Goal: Task Accomplishment & Management: Manage account settings

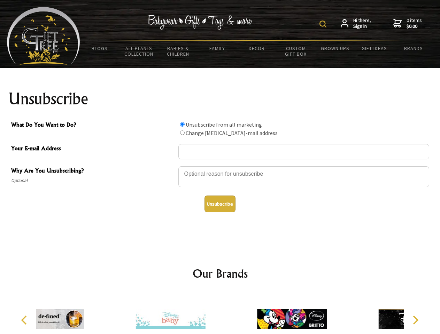
click at [324, 24] on img at bounding box center [322, 24] width 7 height 7
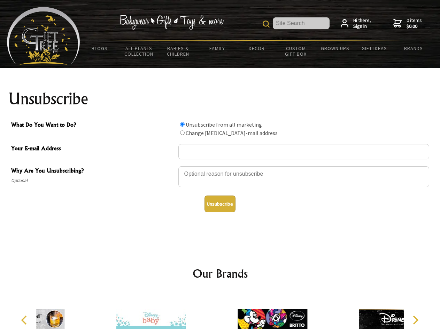
click at [220, 166] on div at bounding box center [303, 178] width 251 height 24
click at [182, 124] on input "What Do You Want to Do?" at bounding box center [182, 124] width 5 height 5
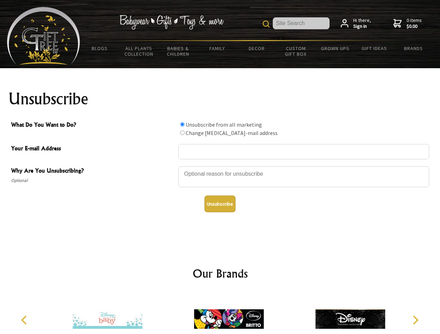
click at [182, 133] on input "What Do You Want to Do?" at bounding box center [182, 133] width 5 height 5
radio input "true"
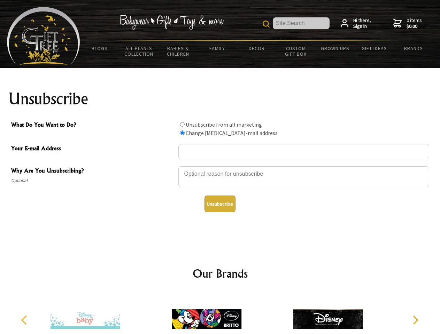
click at [220, 204] on button "Unsubscribe" at bounding box center [219, 204] width 31 height 17
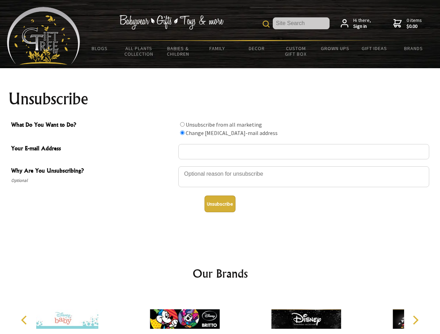
click at [220, 314] on div at bounding box center [184, 320] width 121 height 54
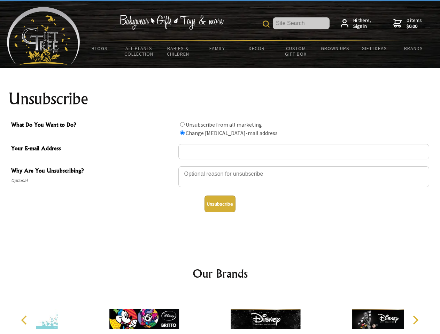
click at [25, 320] on icon "Previous" at bounding box center [24, 320] width 9 height 9
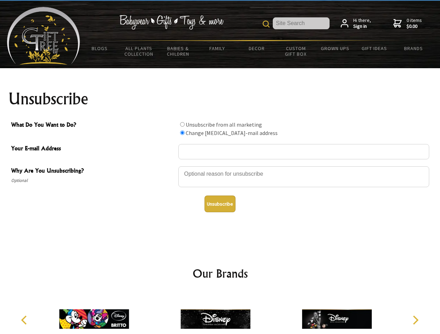
click at [415, 320] on icon "Next" at bounding box center [414, 320] width 9 height 9
